Goal: Transaction & Acquisition: Purchase product/service

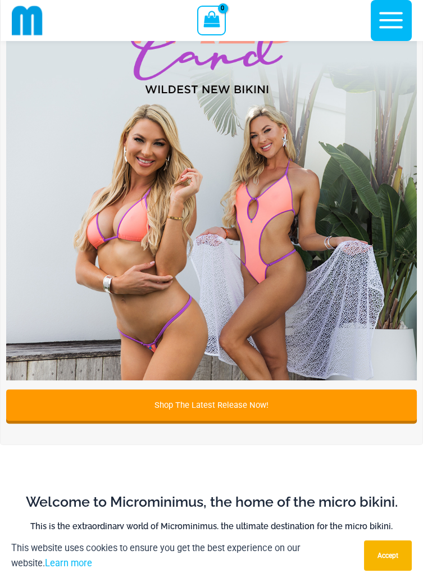
scroll to position [566, 0]
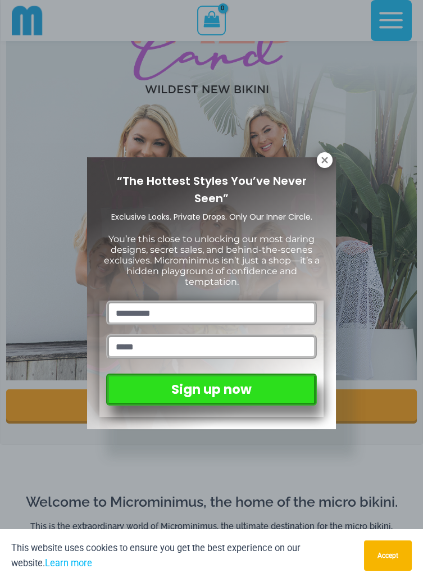
click at [324, 160] on icon at bounding box center [324, 160] width 6 height 6
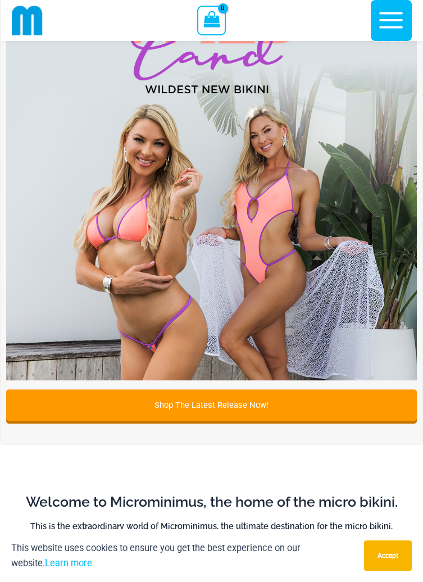
click at [390, 17] on icon "button" at bounding box center [391, 20] width 28 height 28
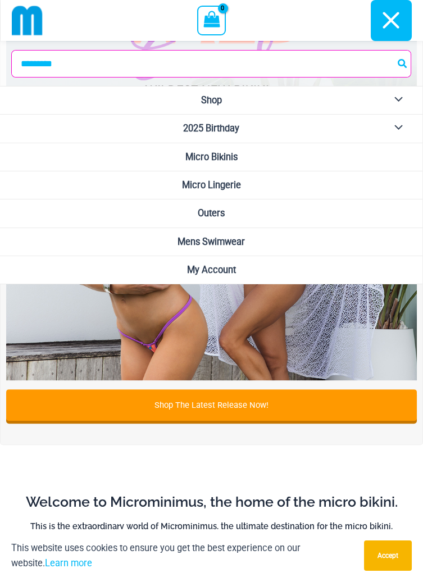
click at [185, 156] on span "Micro Bikinis" at bounding box center [211, 157] width 52 height 11
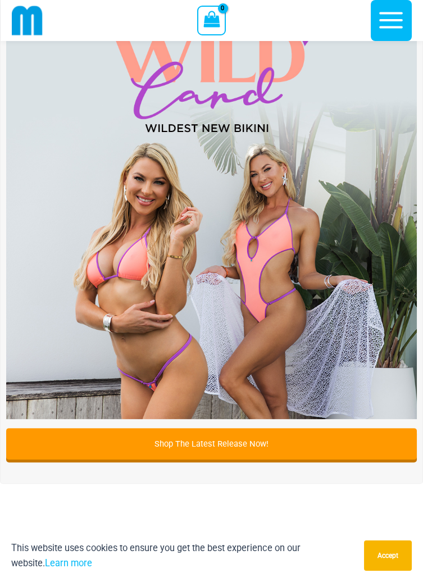
scroll to position [531, 0]
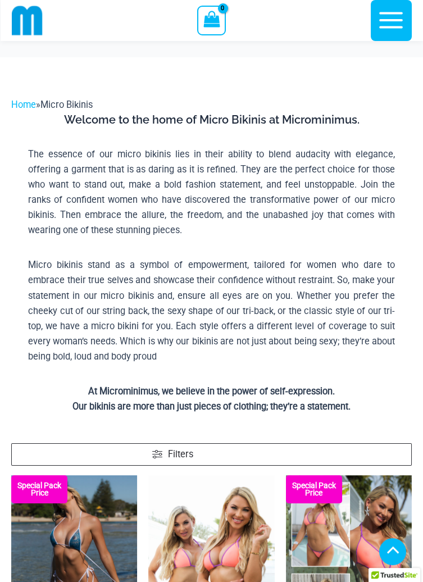
scroll to position [379, 0]
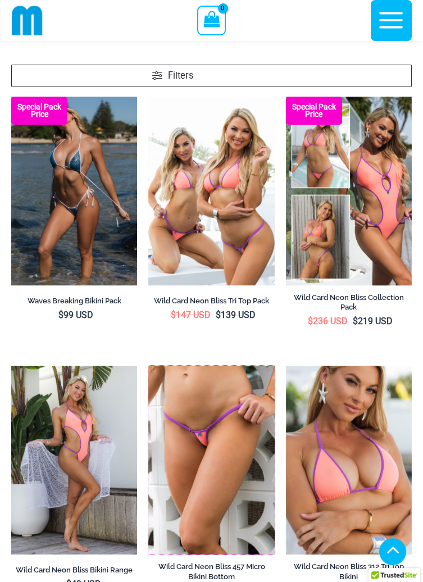
click at [148, 366] on img at bounding box center [148, 366] width 0 height 0
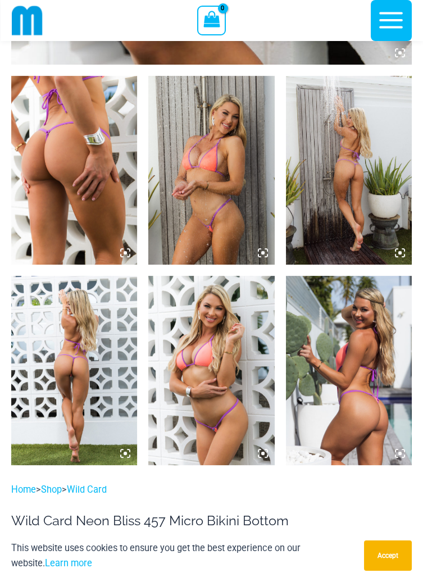
scroll to position [621, 0]
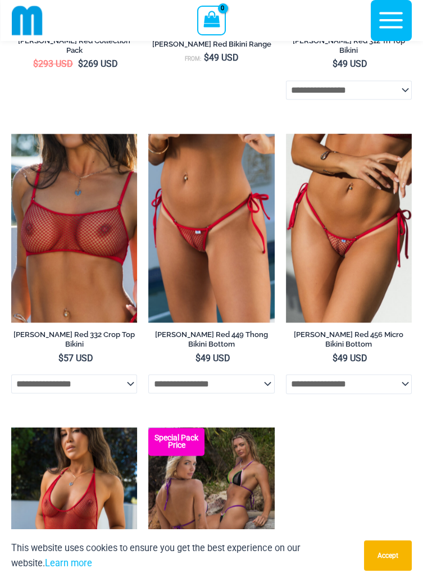
scroll to position [2925, 0]
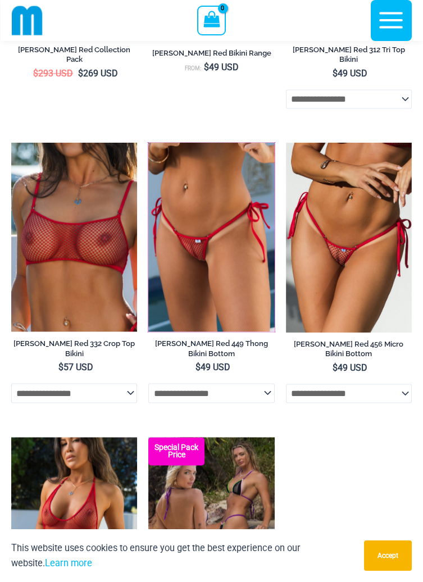
click at [148, 143] on img at bounding box center [148, 143] width 0 height 0
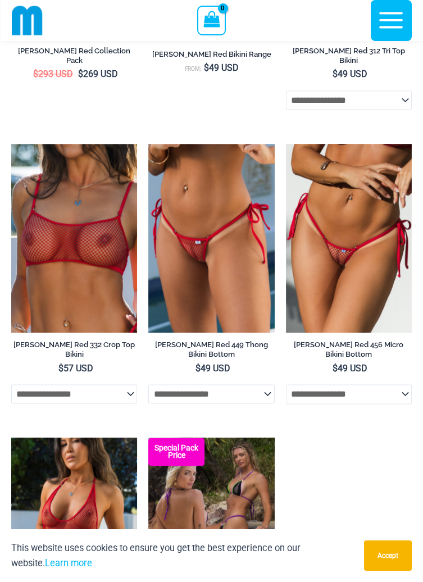
scroll to position [2979, 0]
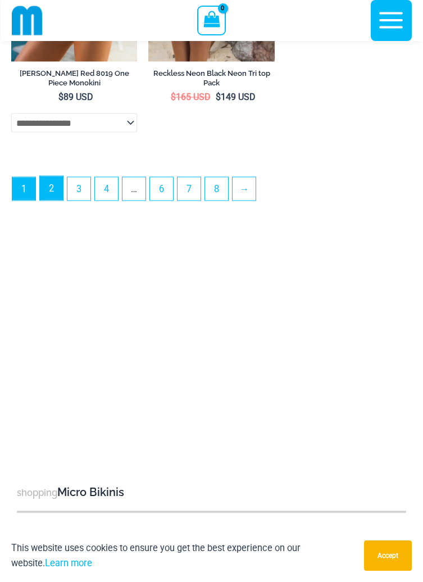
click at [49, 200] on link "2" at bounding box center [51, 188] width 23 height 24
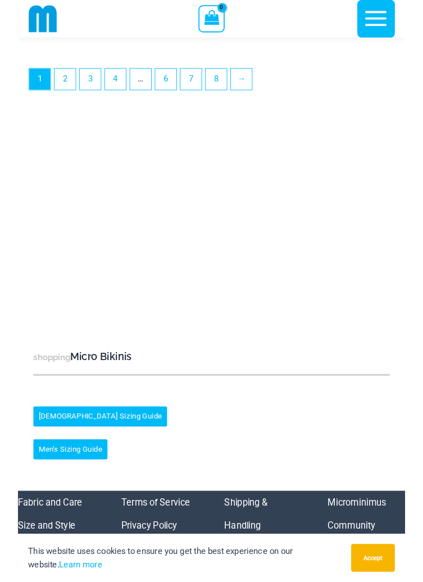
scroll to position [3597, 0]
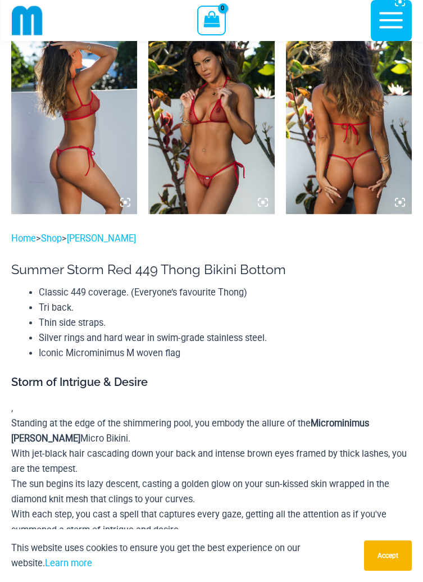
scroll to position [872, 0]
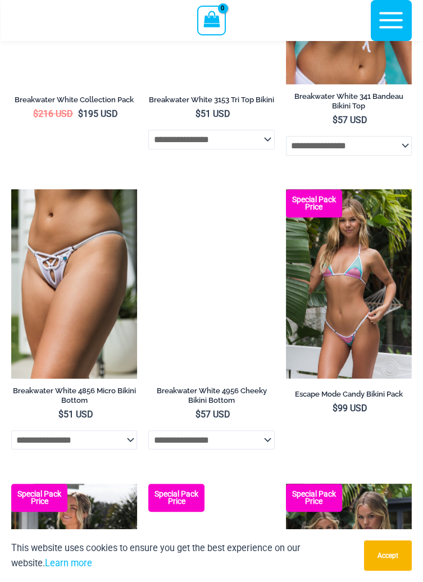
scroll to position [1141, 0]
